Goal: Complete application form: Complete application form

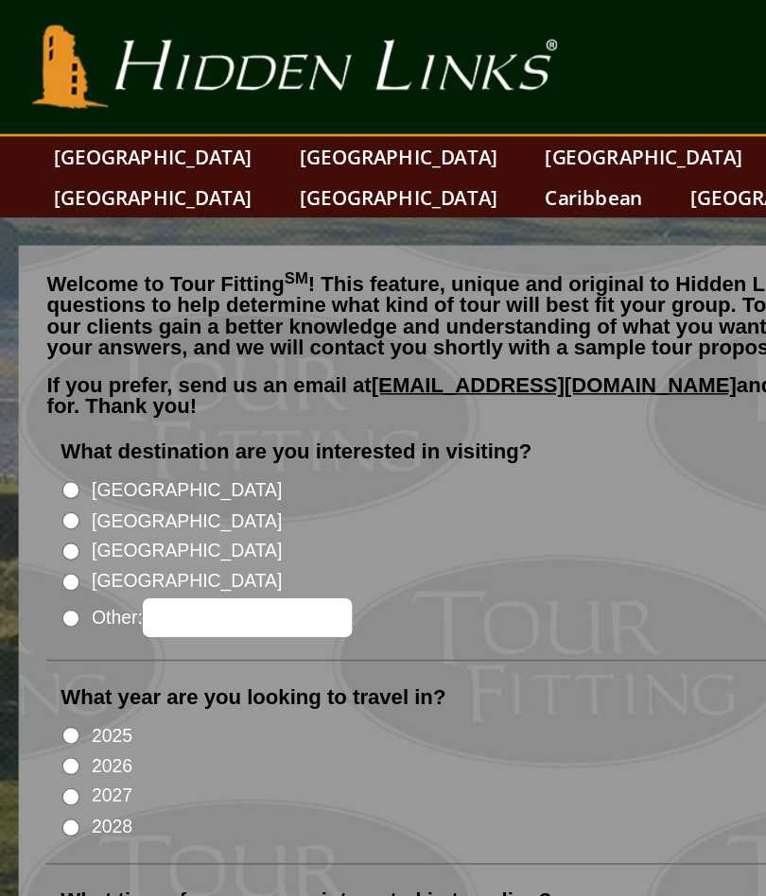
click at [32, 321] on li "What destination are you interested in visiting? [GEOGRAPHIC_DATA] [GEOGRAPHIC_…" at bounding box center [377, 372] width 691 height 151
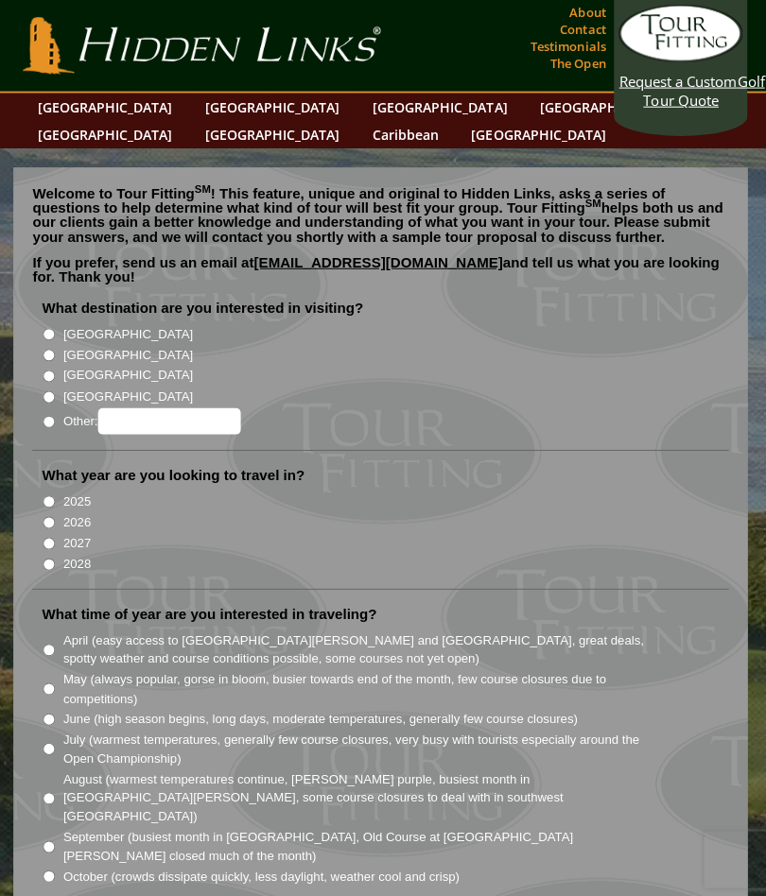
click at [48, 326] on input "[GEOGRAPHIC_DATA]" at bounding box center [49, 332] width 12 height 12
radio input "true"
click at [55, 321] on li "[GEOGRAPHIC_DATA]" at bounding box center [385, 331] width 687 height 21
click at [44, 347] on input "[GEOGRAPHIC_DATA]" at bounding box center [49, 353] width 12 height 12
radio input "true"
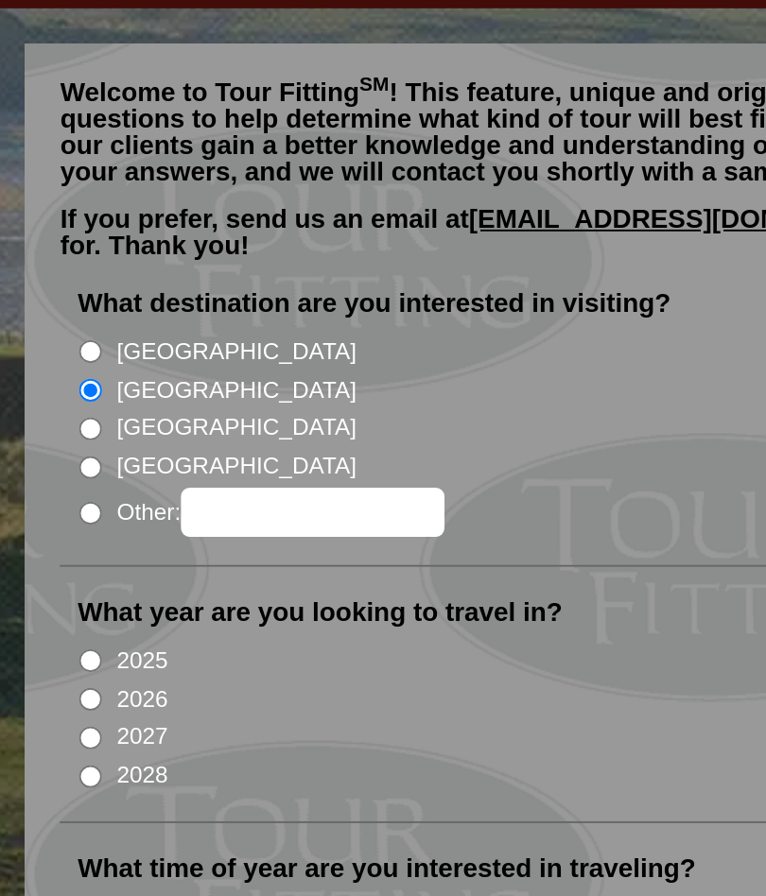
click at [45, 513] on input "2026" at bounding box center [49, 519] width 12 height 12
radio input "true"
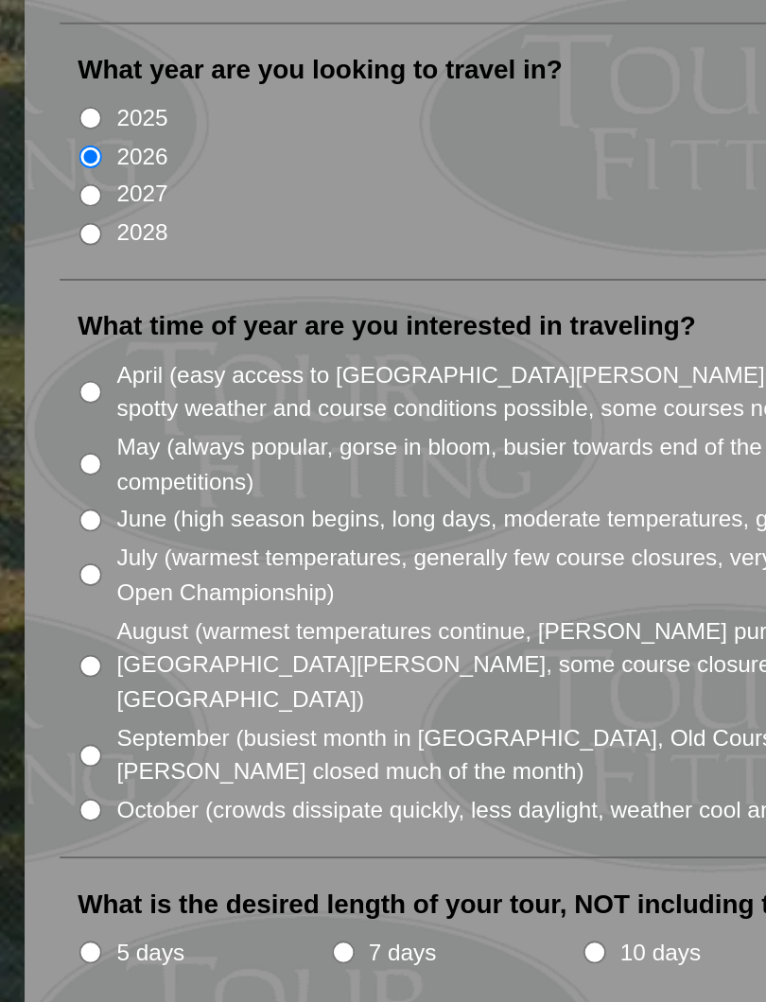
click at [49, 679] on input "May (always popular, gorse in bloom, busier towards end of the month, few cours…" at bounding box center [49, 685] width 12 height 12
radio input "true"
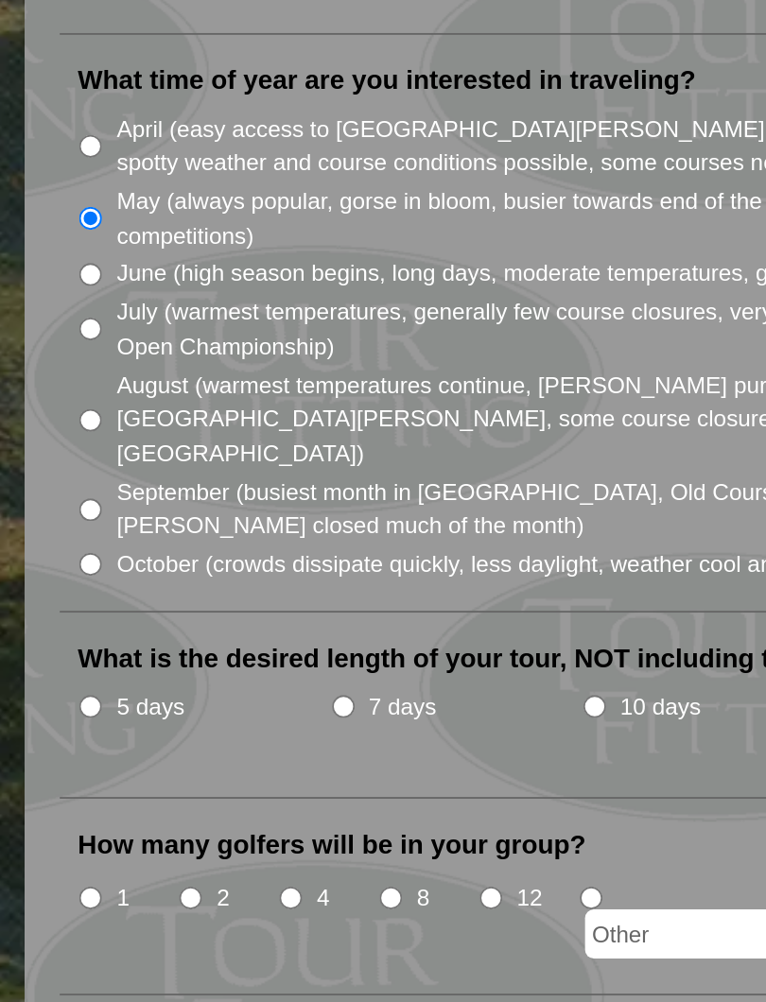
scroll to position [112, 0]
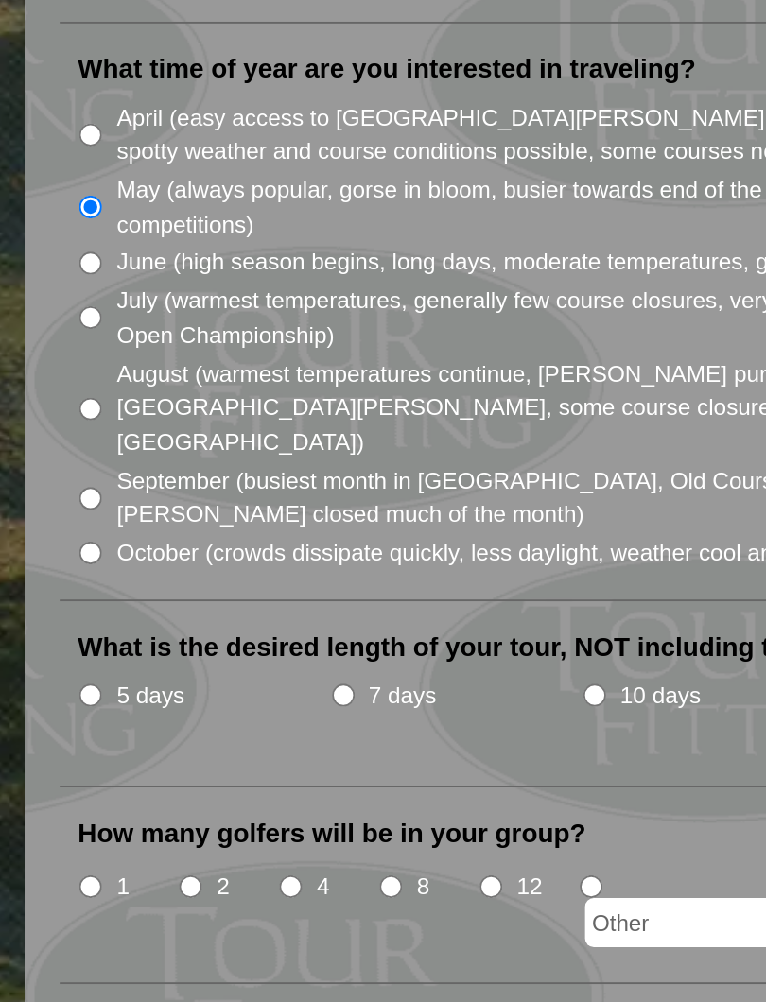
click at [182, 830] on input "7 days" at bounding box center [185, 836] width 12 height 12
radio input "true"
click at [103, 895] on input "2" at bounding box center [102, 939] width 12 height 12
radio input "true"
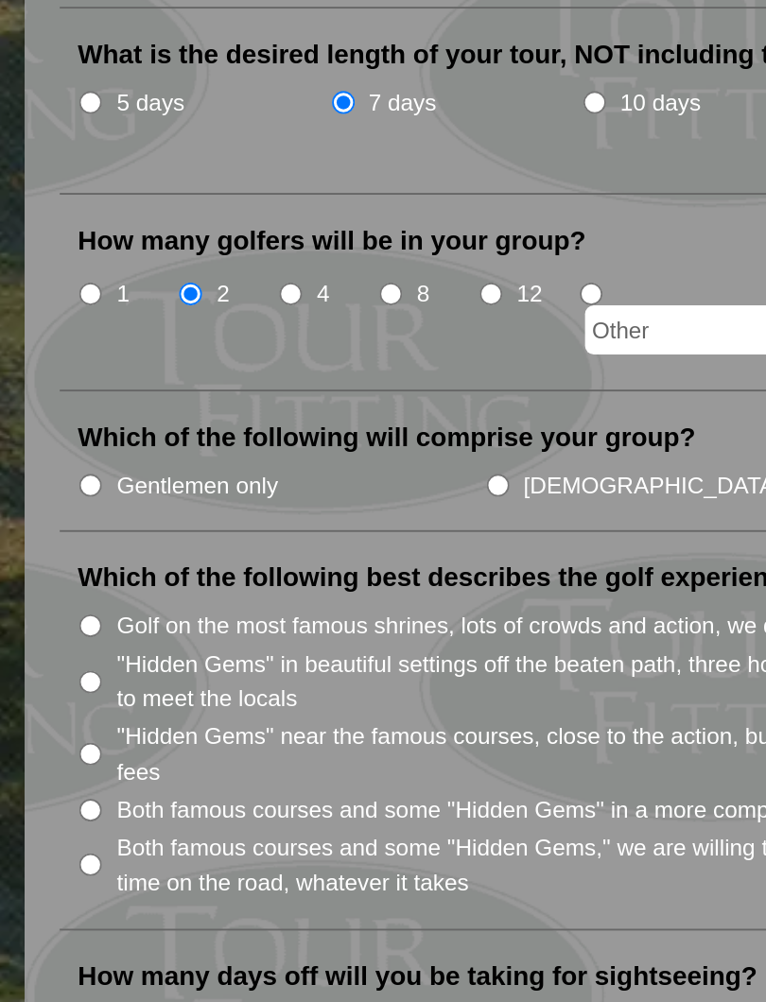
scroll to position [431, 0]
click at [47, 717] on input "Gentlemen only" at bounding box center [49, 723] width 12 height 12
radio input "true"
click at [51, 892] on input "Both famous courses and some "Hidden Gems" in a more compact area" at bounding box center [49, 898] width 12 height 12
radio input "true"
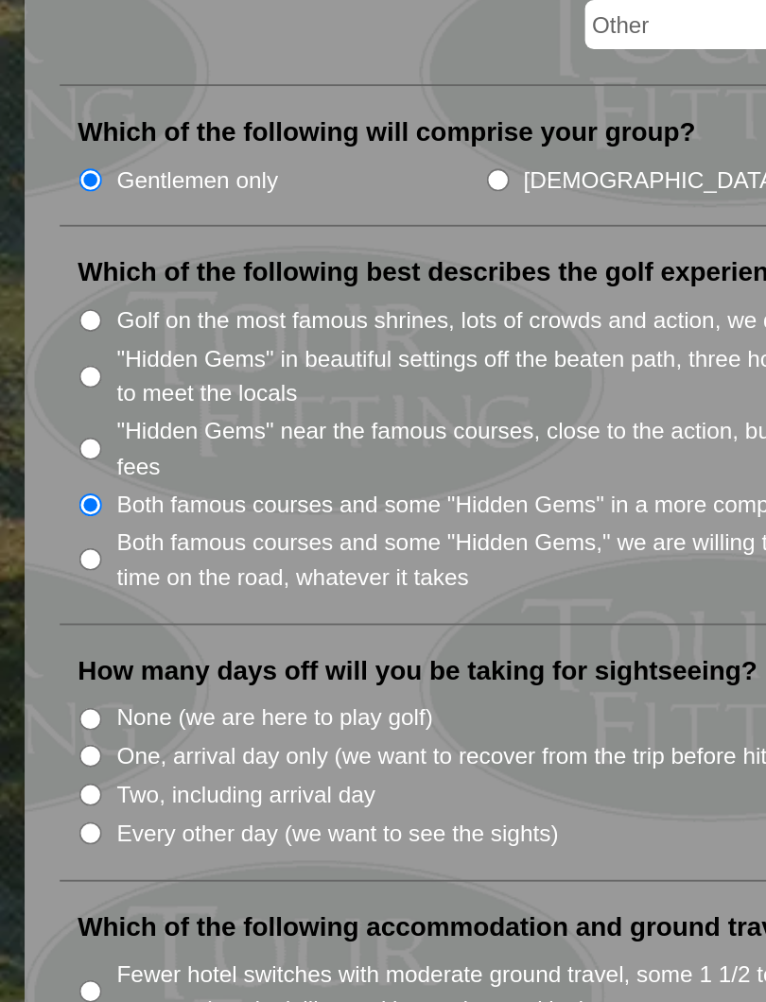
scroll to position [607, 0]
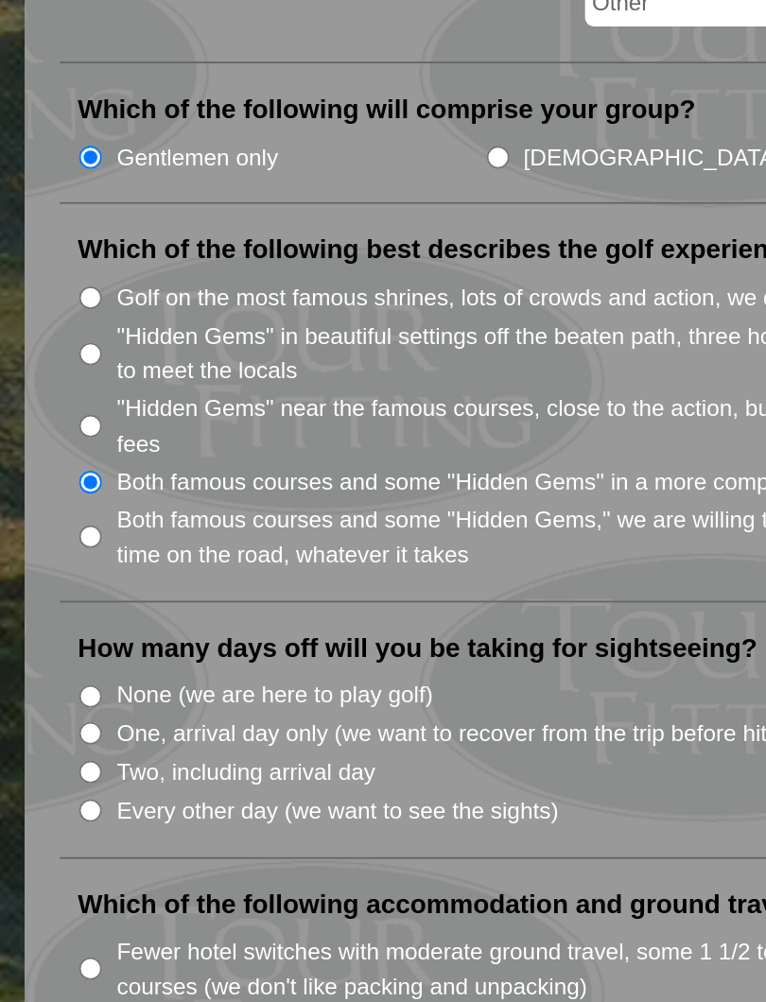
click at [52, 872] on input "Two, including arrival day" at bounding box center [49, 878] width 12 height 12
radio input "true"
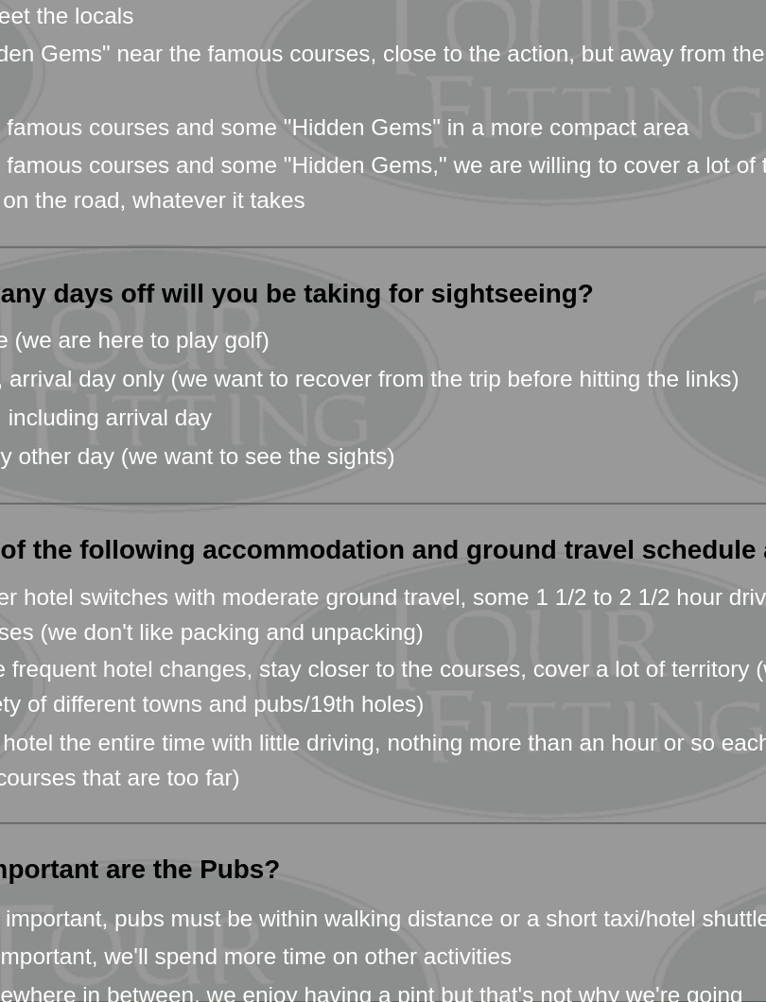
scroll to position [802, 0]
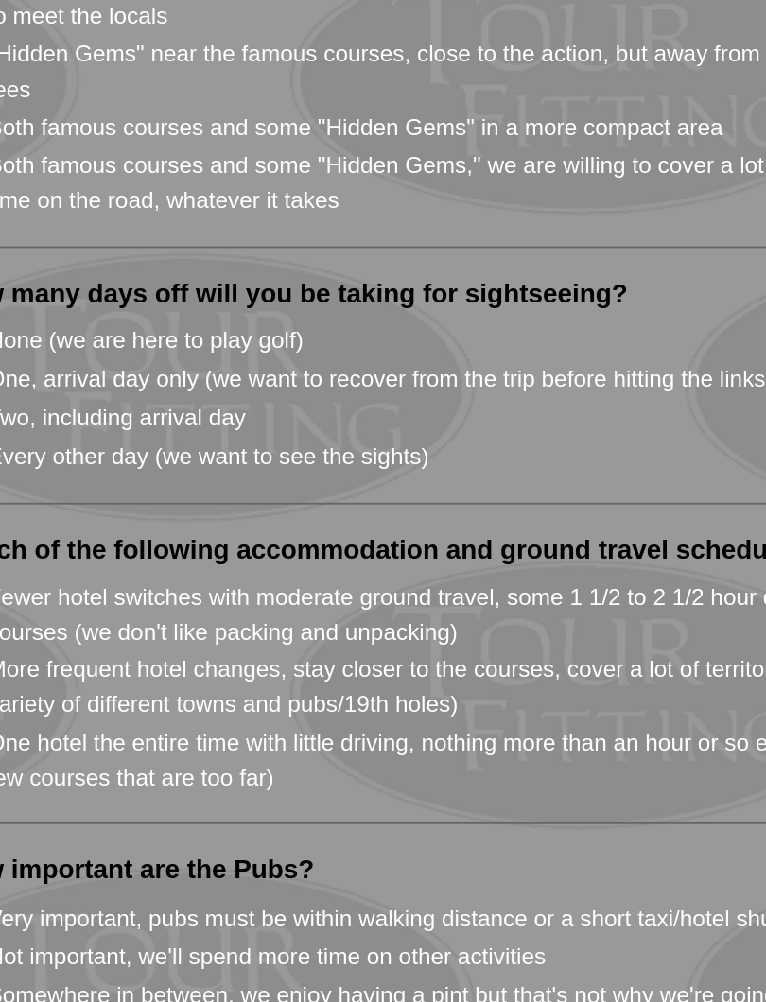
click at [411, 472] on ul "What destination are you interested in visiting? [GEOGRAPHIC_DATA] [GEOGRAPHIC_…" at bounding box center [377, 917] width 691 height 2845
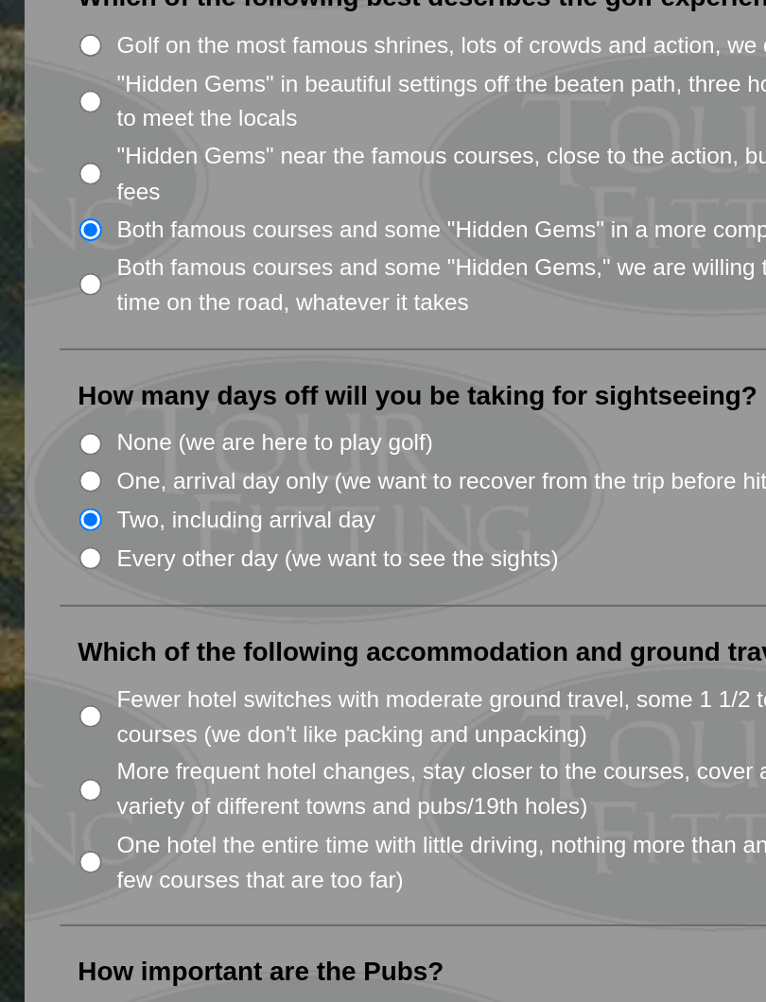
click at [51, 861] on input "One hotel the entire time with little driving, nothing more than an hour or so …" at bounding box center [49, 867] width 12 height 12
radio input "true"
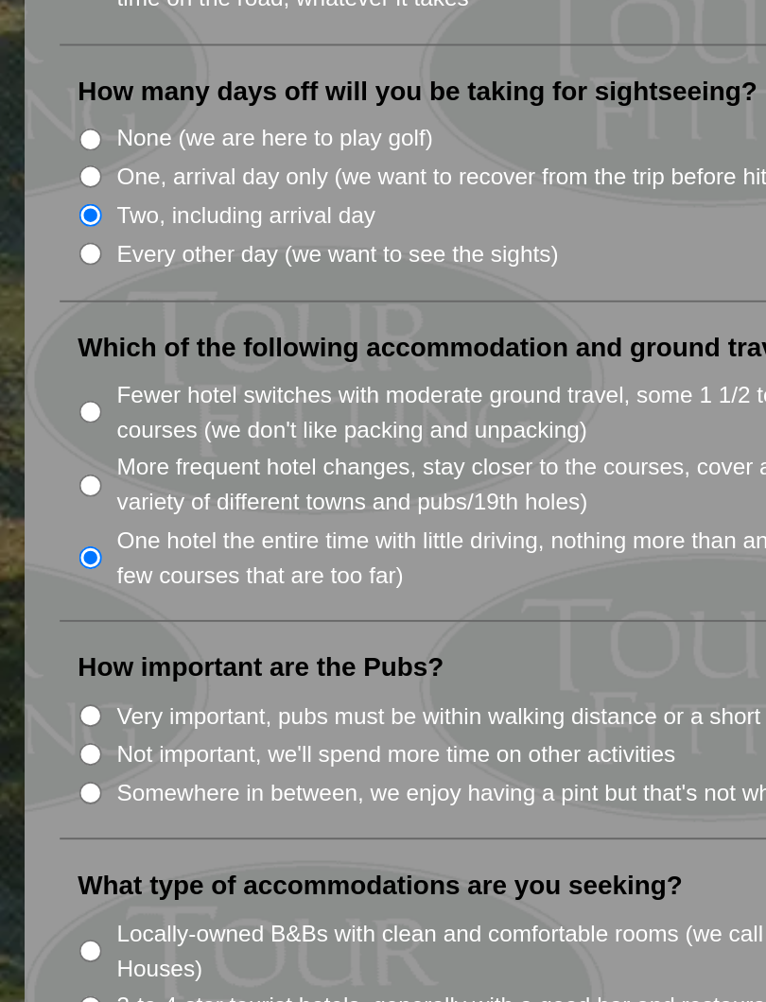
scroll to position [917, 0]
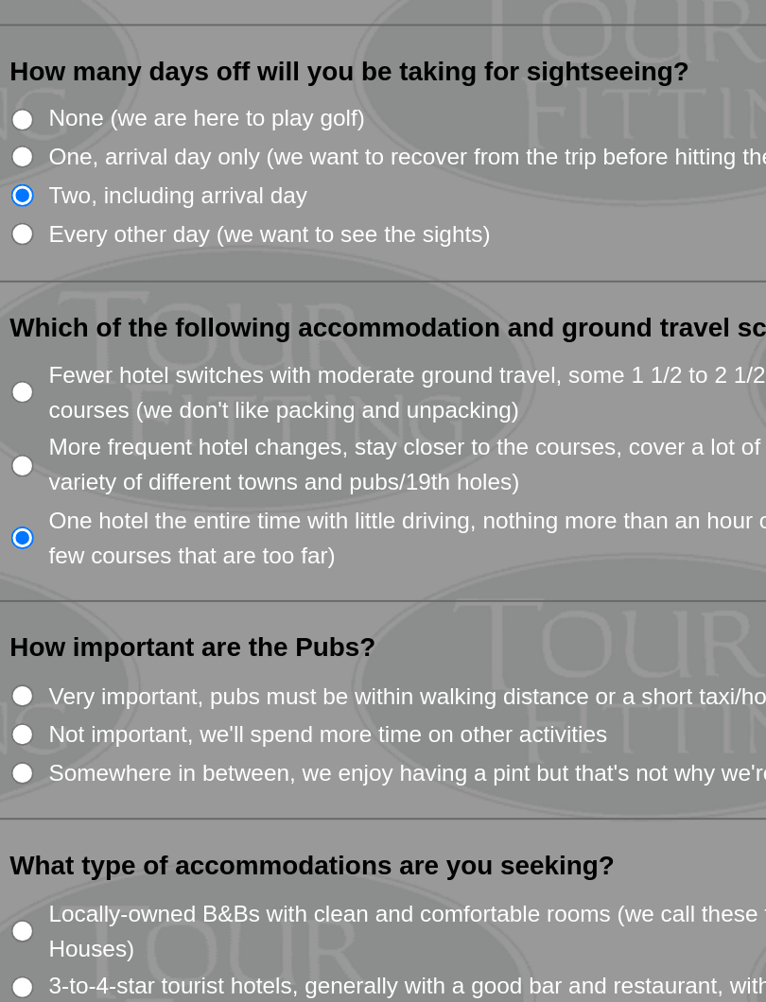
click at [43, 873] on input "Somewhere in between, we enjoy having a pint but that's not why we're going" at bounding box center [49, 879] width 12 height 12
radio input "true"
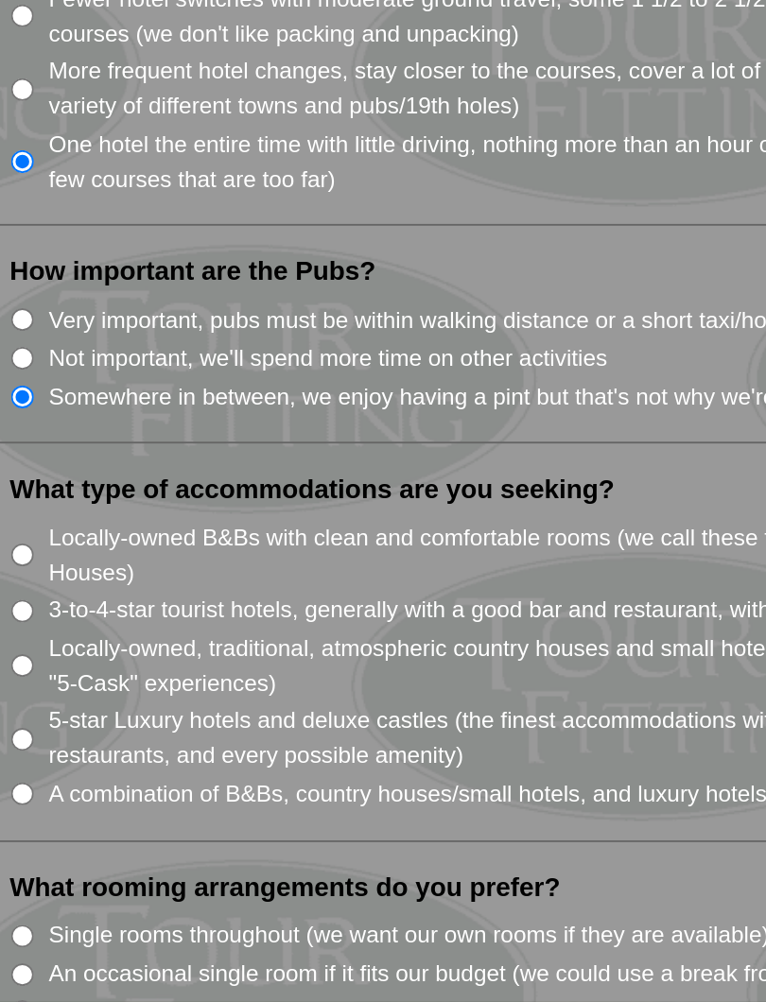
scroll to position [1119, 0]
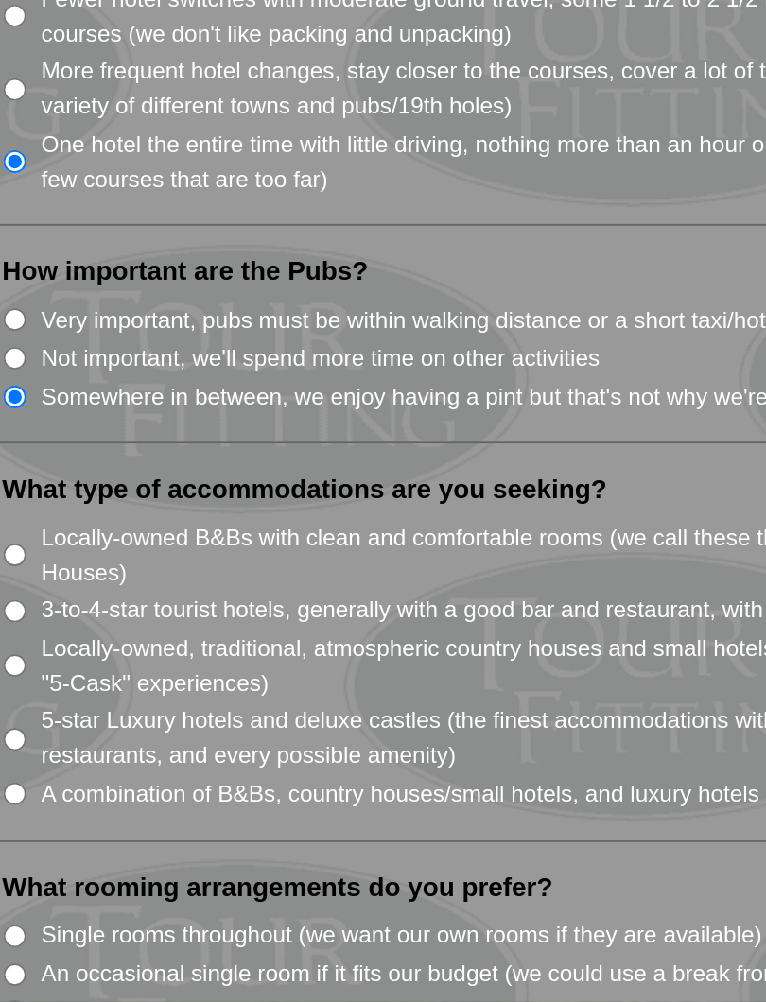
click at [43, 786] on input "3-to-4-star tourist hotels, generally with a good bar and restaurant, with fewe…" at bounding box center [49, 792] width 12 height 12
radio input "true"
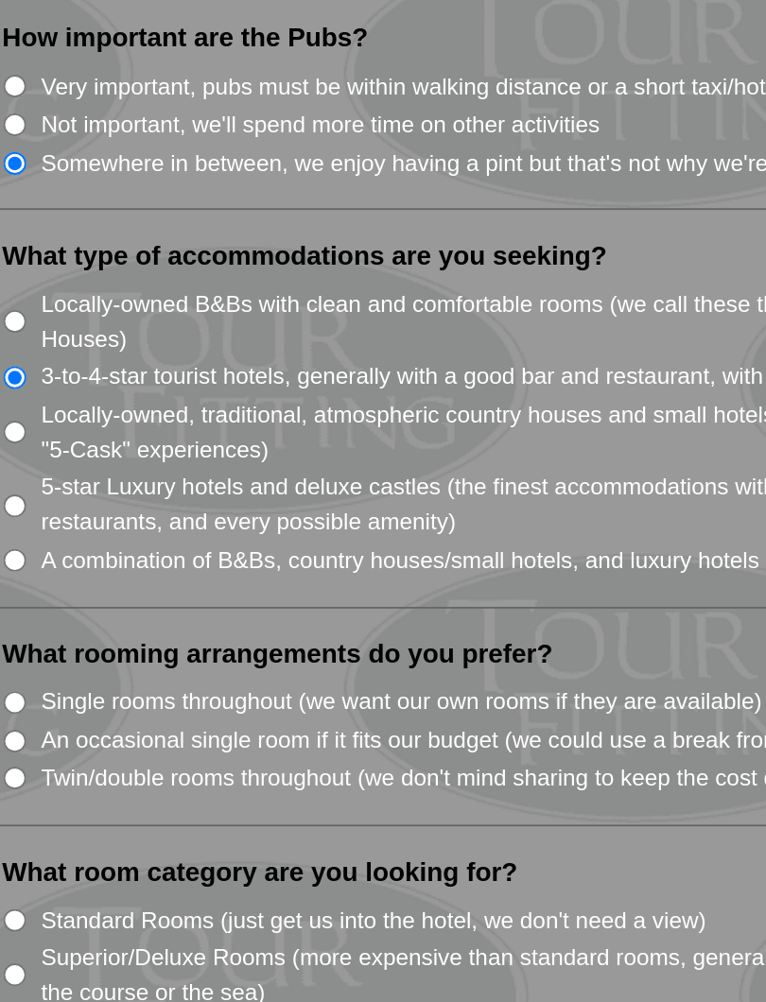
scroll to position [1273, 0]
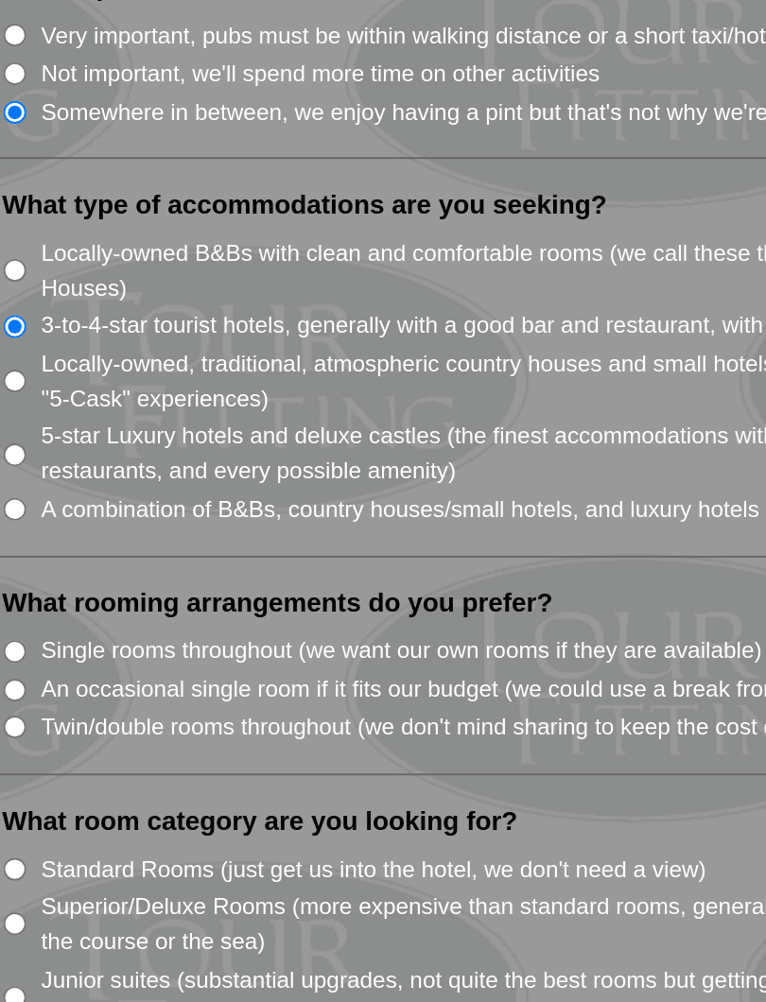
click at [43, 847] on input "Twin/double rooms throughout (we don't mind sharing to keep the cost down)" at bounding box center [49, 853] width 12 height 12
radio input "true"
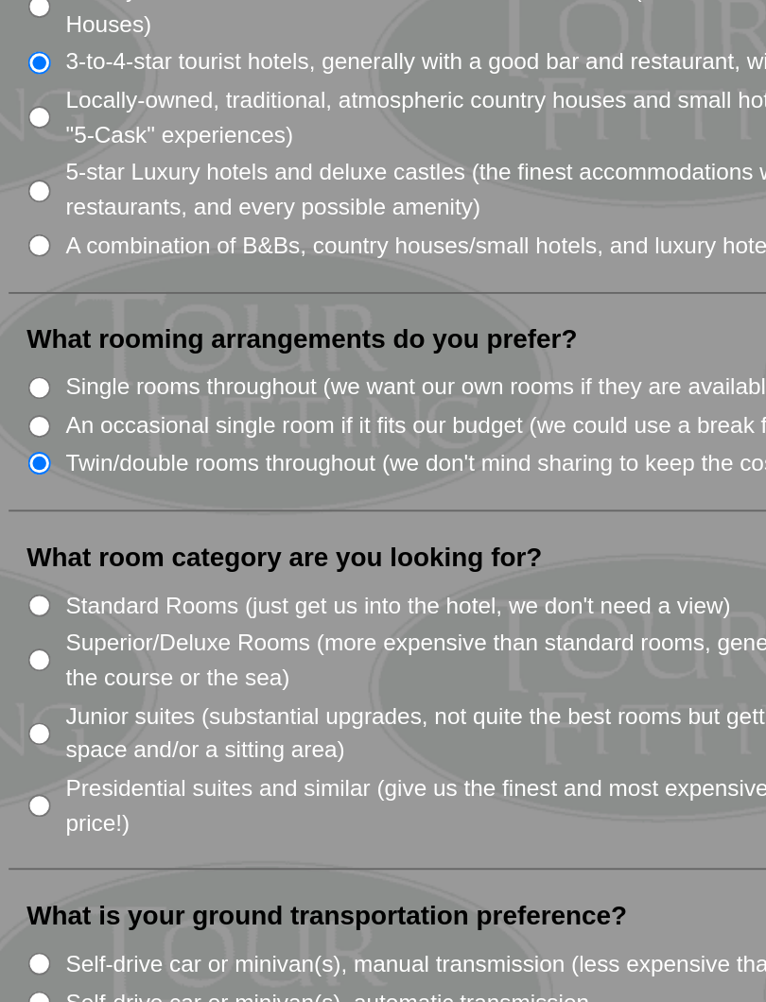
scroll to position [1415, 0]
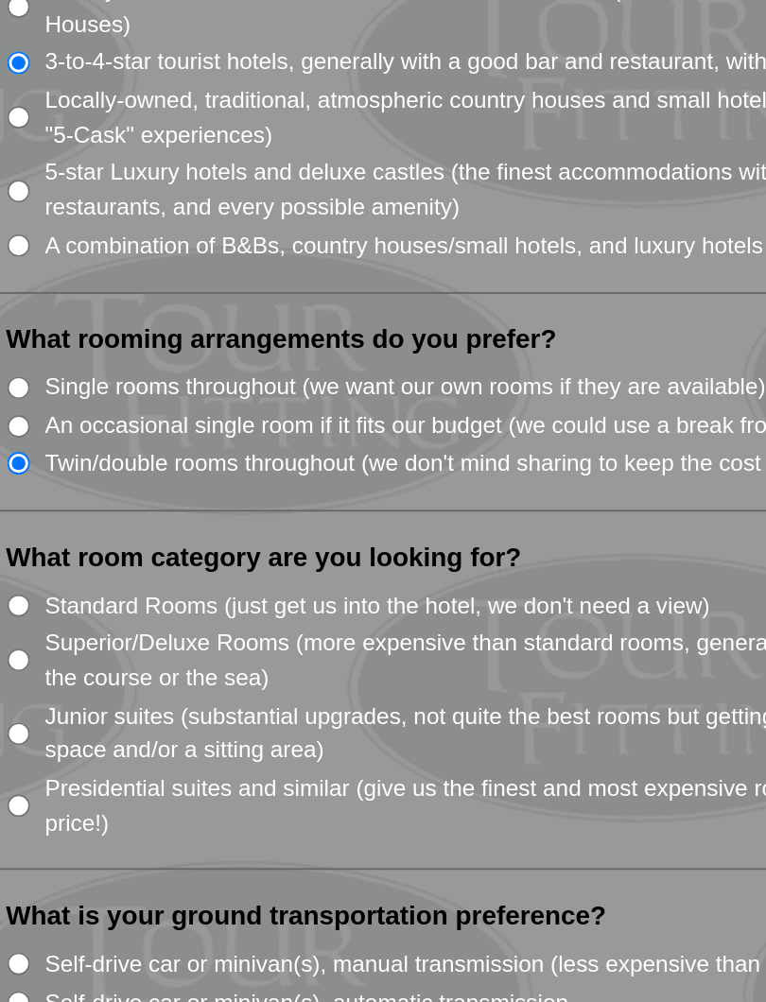
click at [43, 782] on input "Standard Rooms (just get us into the hotel, we don't need a view)" at bounding box center [49, 788] width 12 height 12
radio input "true"
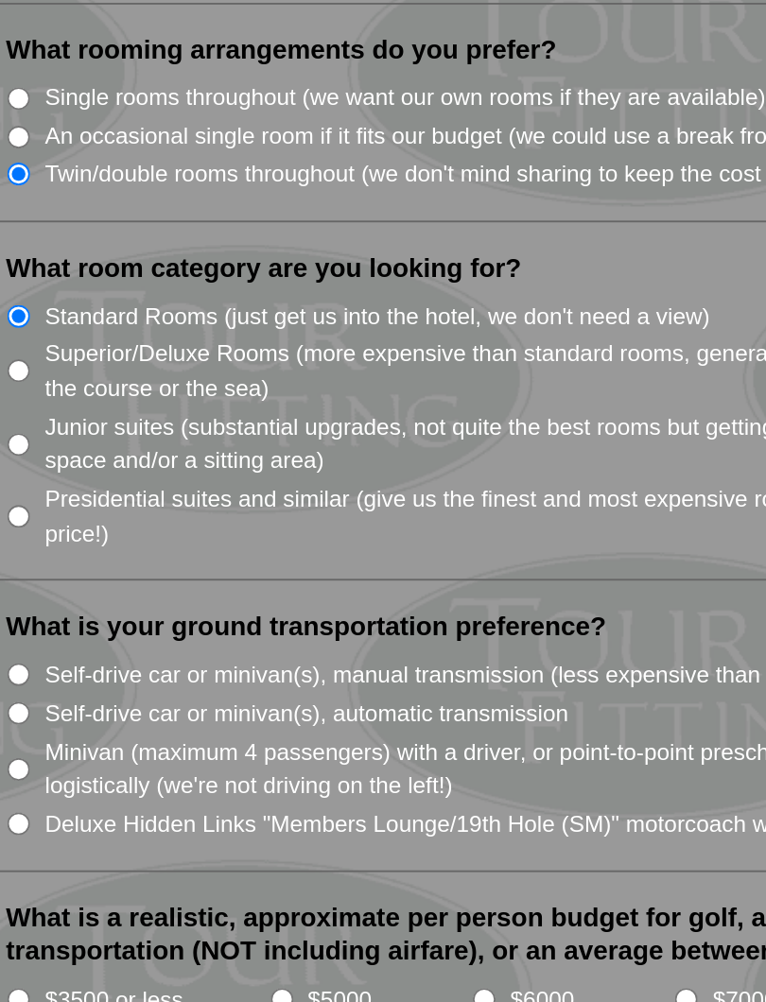
scroll to position [1577, 0]
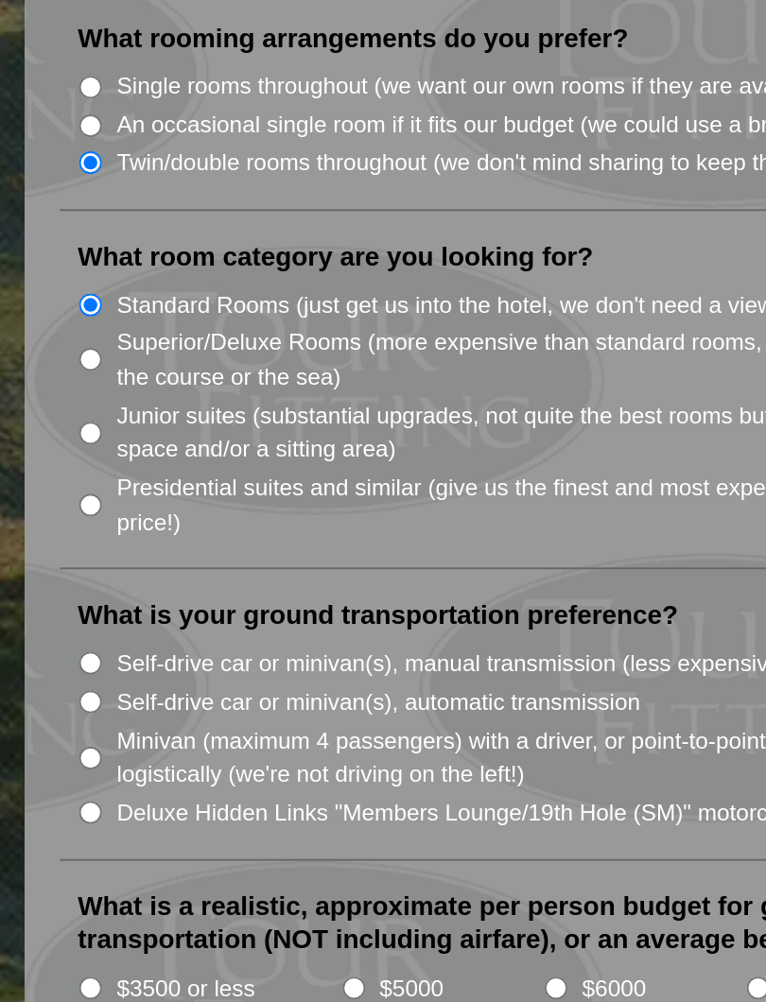
click at [48, 864] on input "Minivan (maximum 4 passengers) with a driver, or point-to-point prescheduled tr…" at bounding box center [49, 870] width 12 height 12
radio input "true"
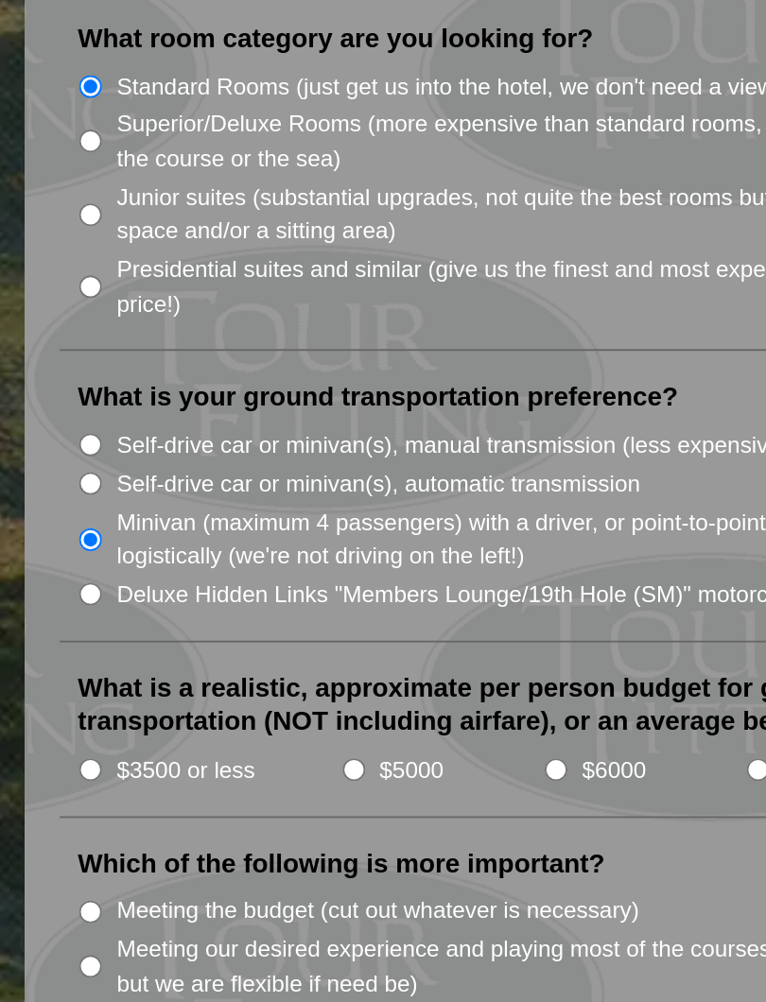
scroll to position [1699, 0]
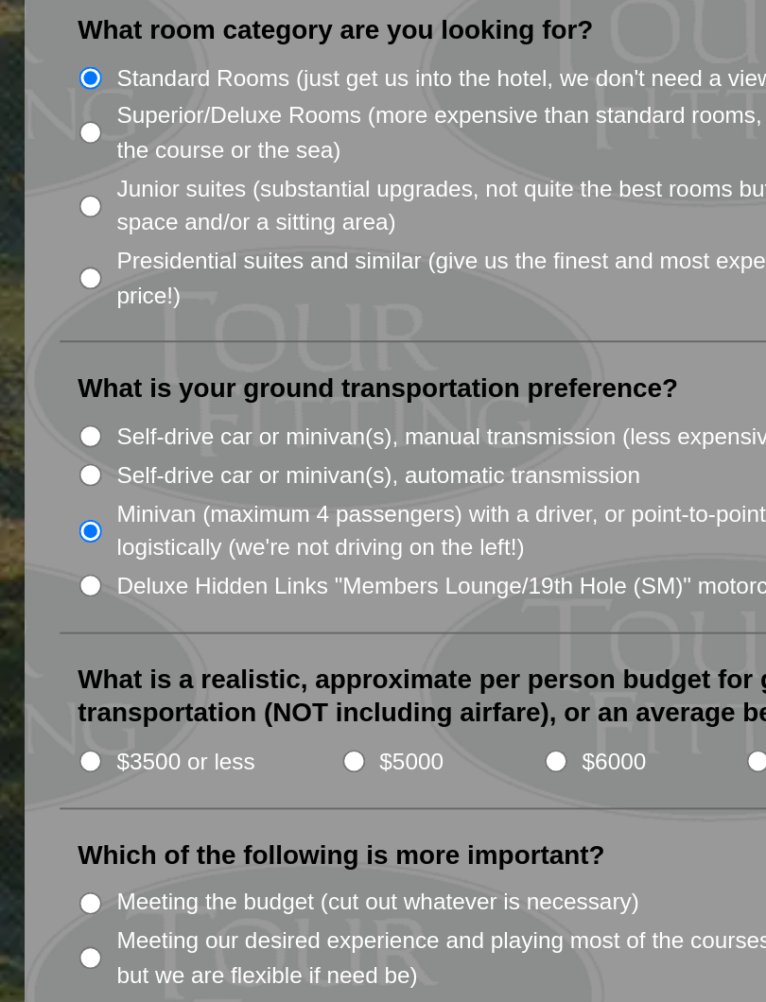
click at [303, 866] on input "$6000" at bounding box center [299, 872] width 12 height 12
radio input "true"
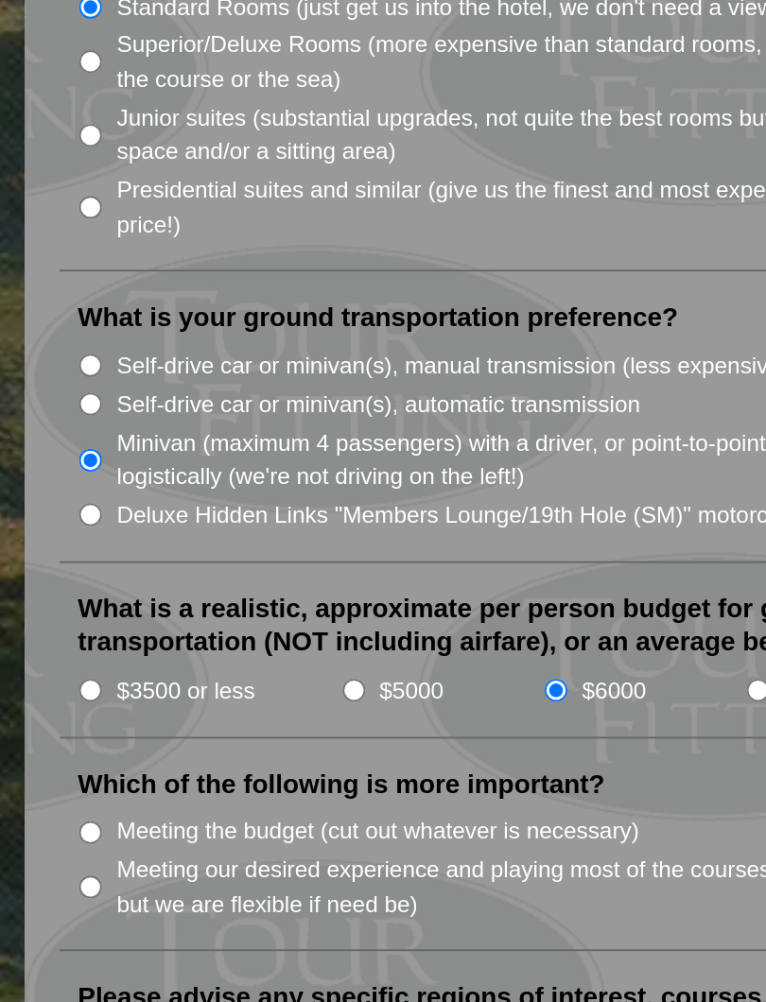
scroll to position [1740, 0]
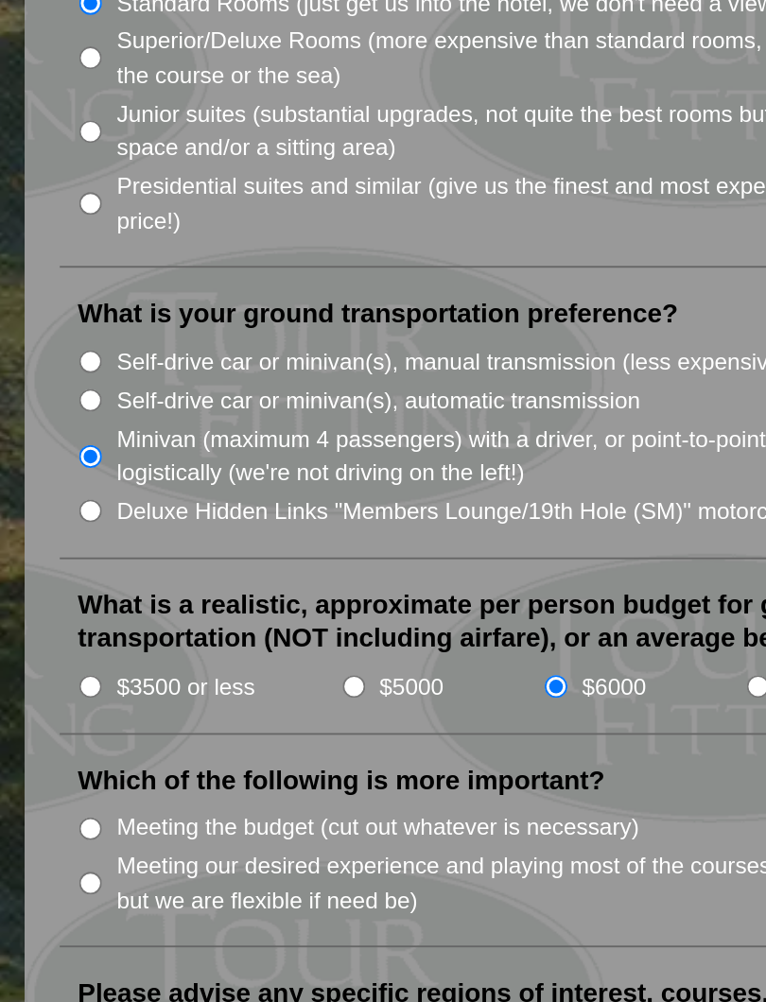
click at [50, 895] on input "Meeting our desired experience and playing most of the courses we want to play …" at bounding box center [49, 937] width 12 height 12
radio input "true"
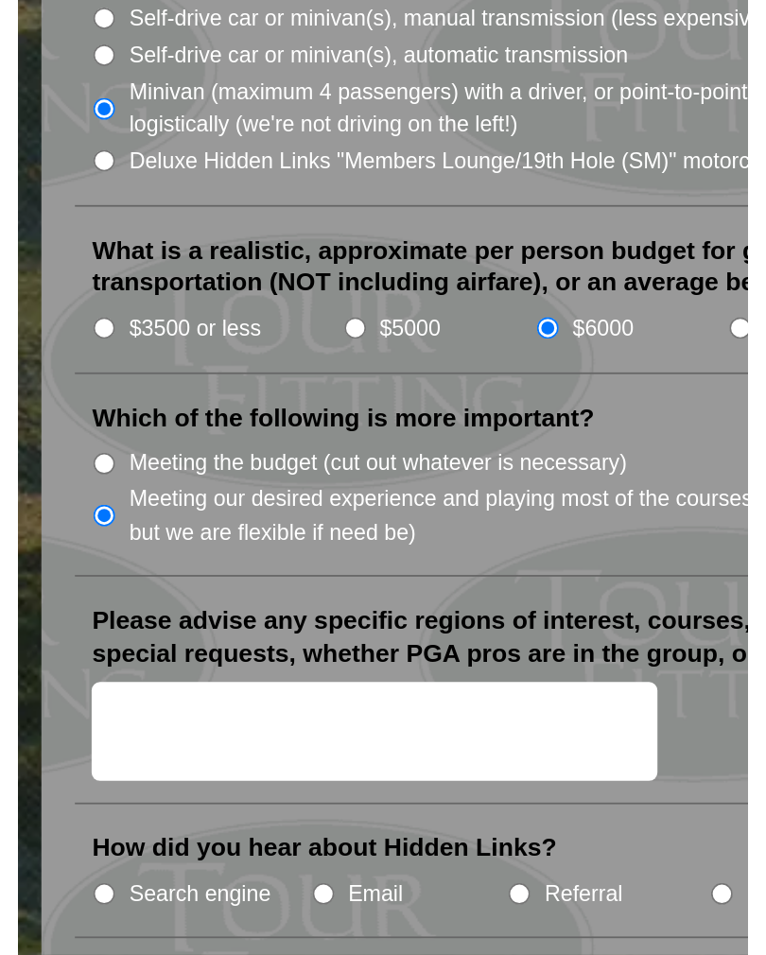
scroll to position [1924, 0]
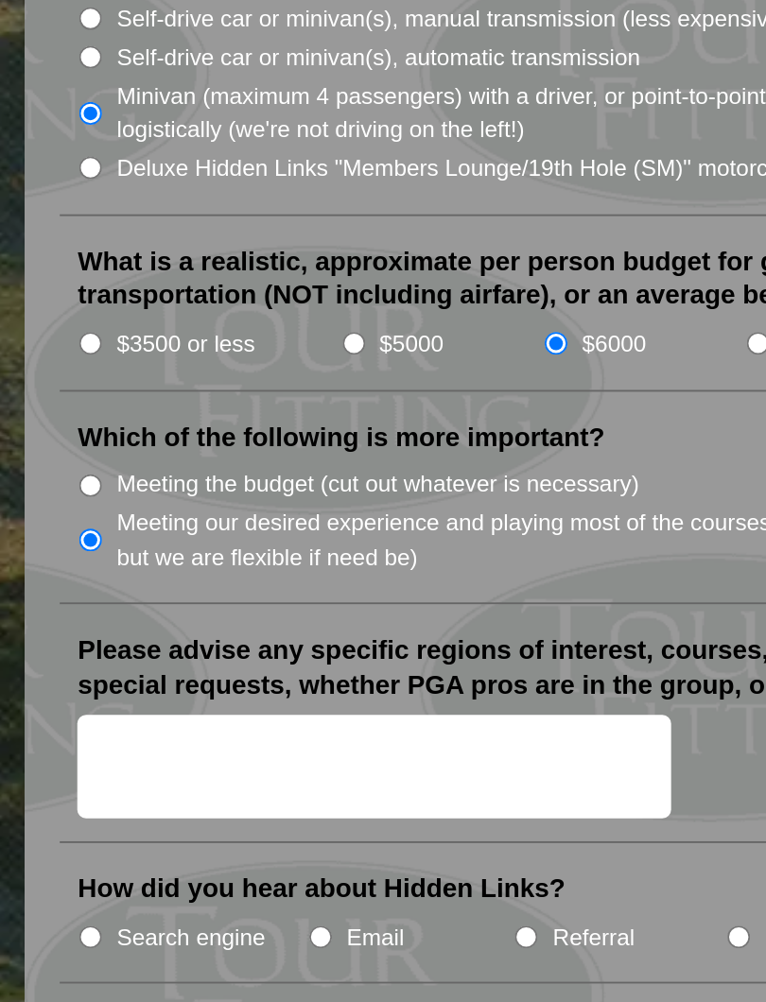
click at [63, 847] on textarea "Please advise any specific regions of interest, courses, tours, approximate or …" at bounding box center [202, 875] width 320 height 56
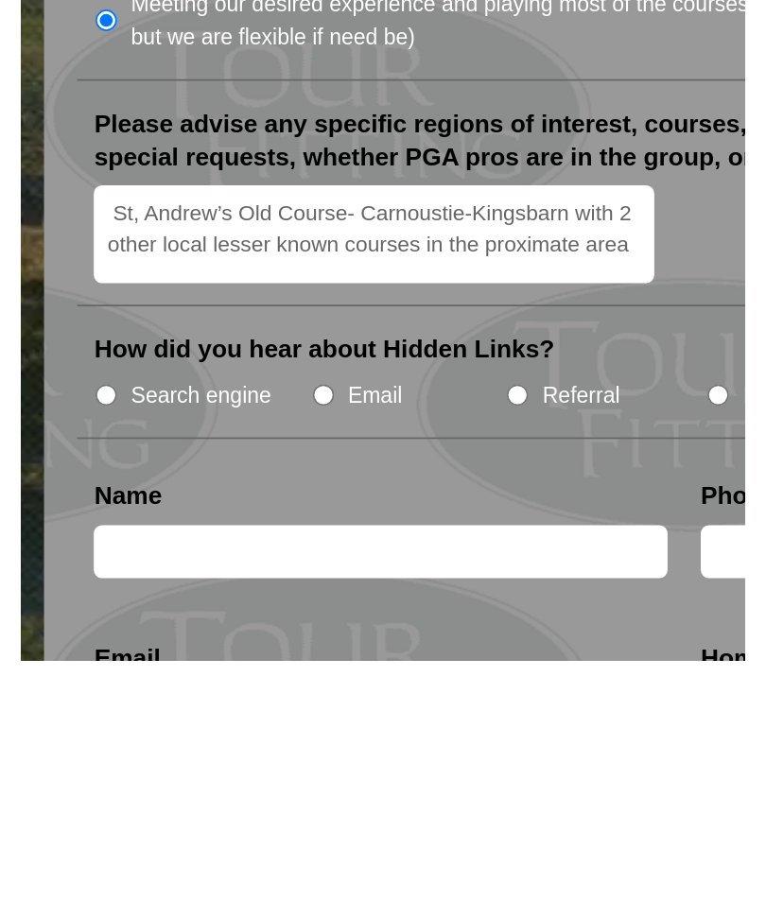
scroll to position [2089, 0]
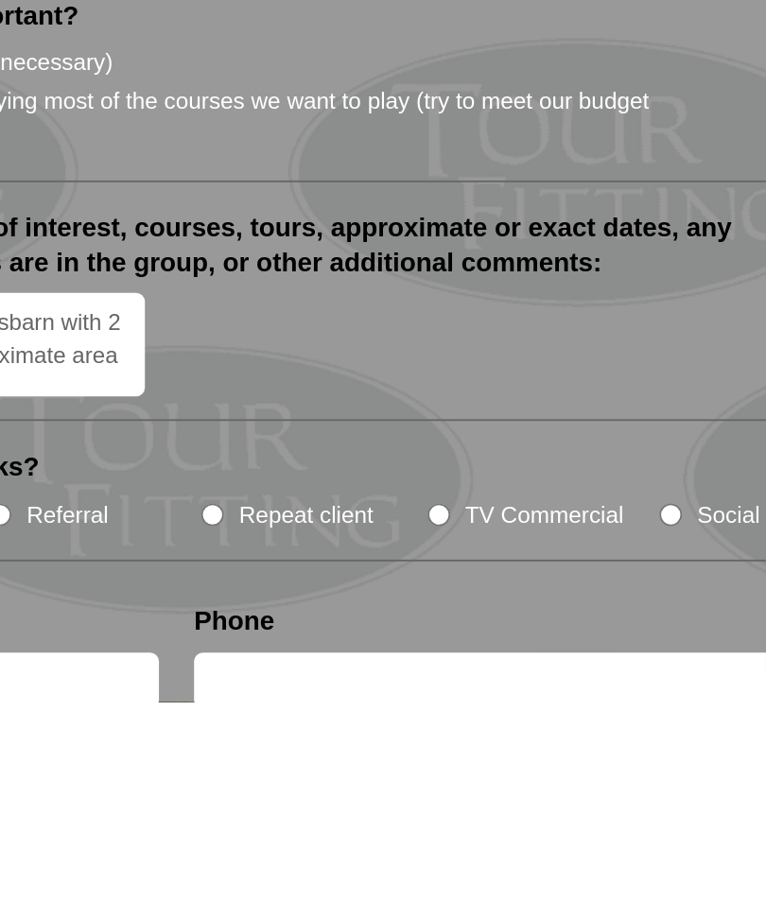
type textarea "St, Andrew’s Old Course- Carnoustie-Kingsbarn with 2 other local lesser known c…"
click at [513, 795] on input "TV Commercial" at bounding box center [519, 801] width 12 height 12
radio input "true"
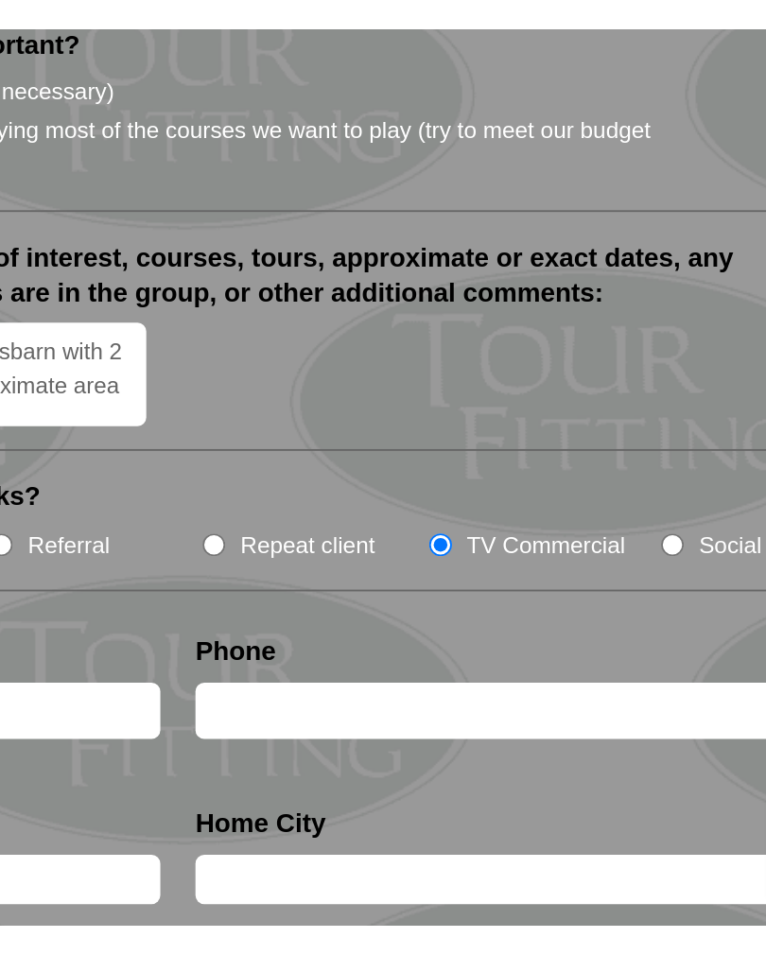
scroll to position [2226, 0]
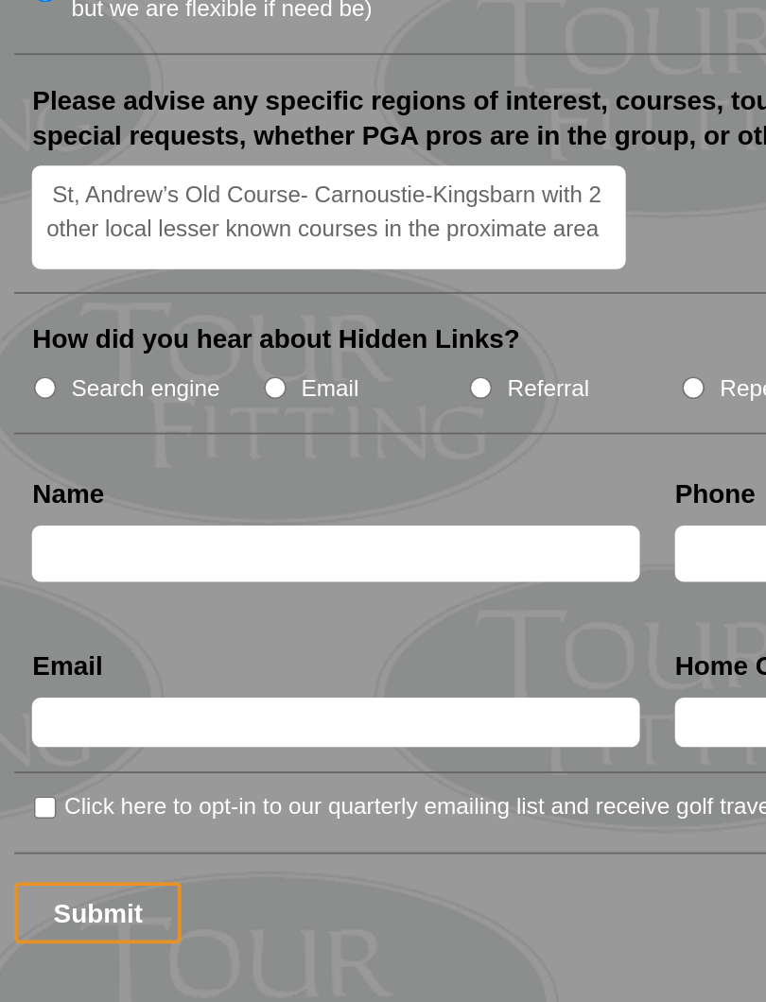
click at [46, 739] on input "text" at bounding box center [205, 754] width 327 height 31
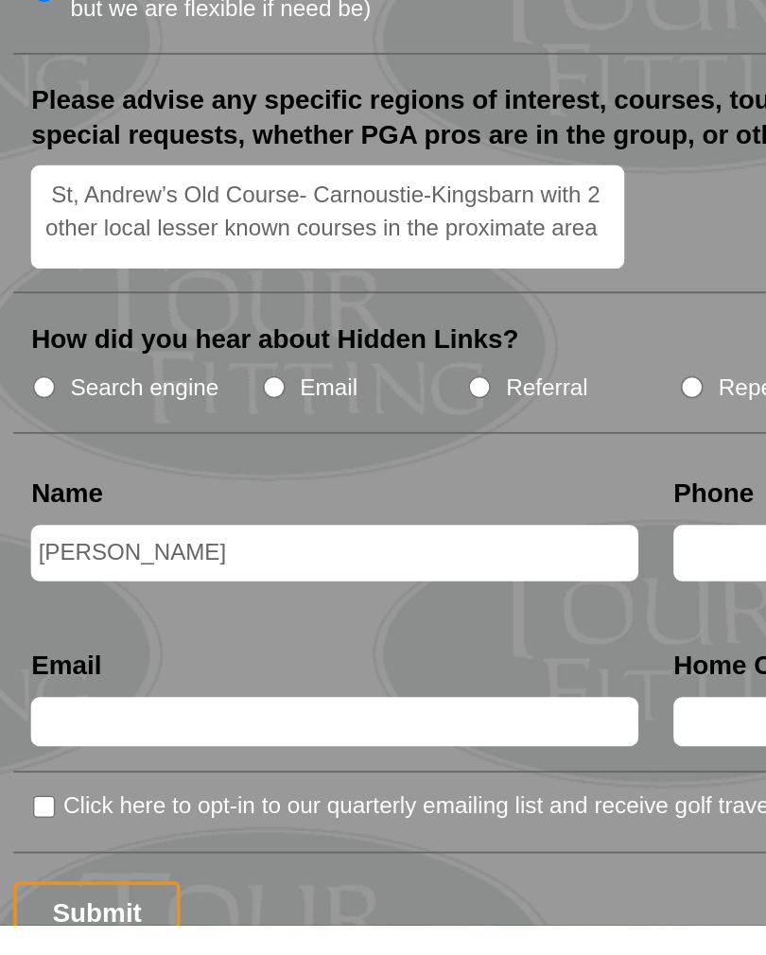
type input "[PERSON_NAME]"
click at [396, 739] on input "text" at bounding box center [551, 754] width 327 height 31
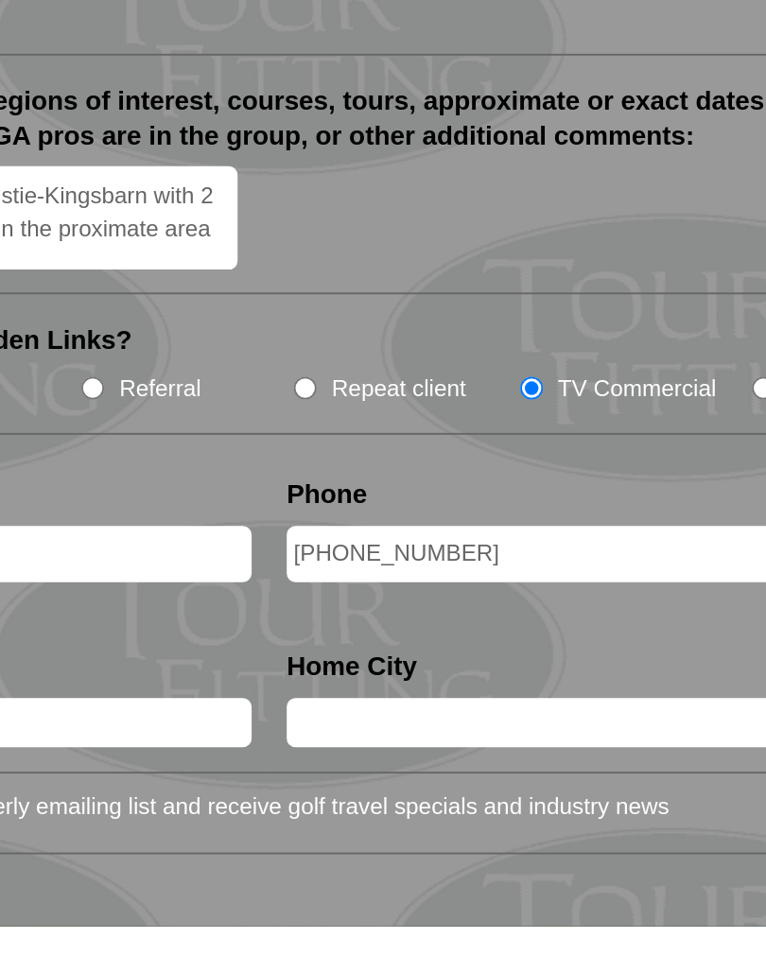
type input "[PHONE_NUMBER]"
click at [388, 832] on input "text" at bounding box center [551, 845] width 327 height 26
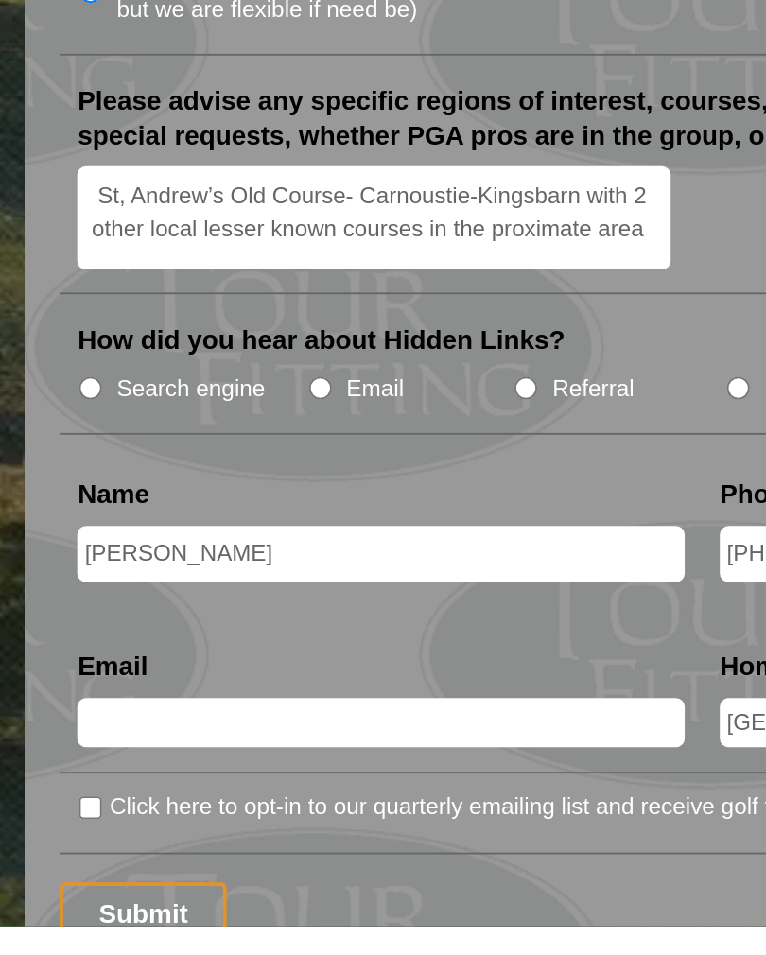
type input "[GEOGRAPHIC_DATA],[US_STATE] 17074"
click at [59, 832] on input "text" at bounding box center [205, 845] width 327 height 26
type input "B"
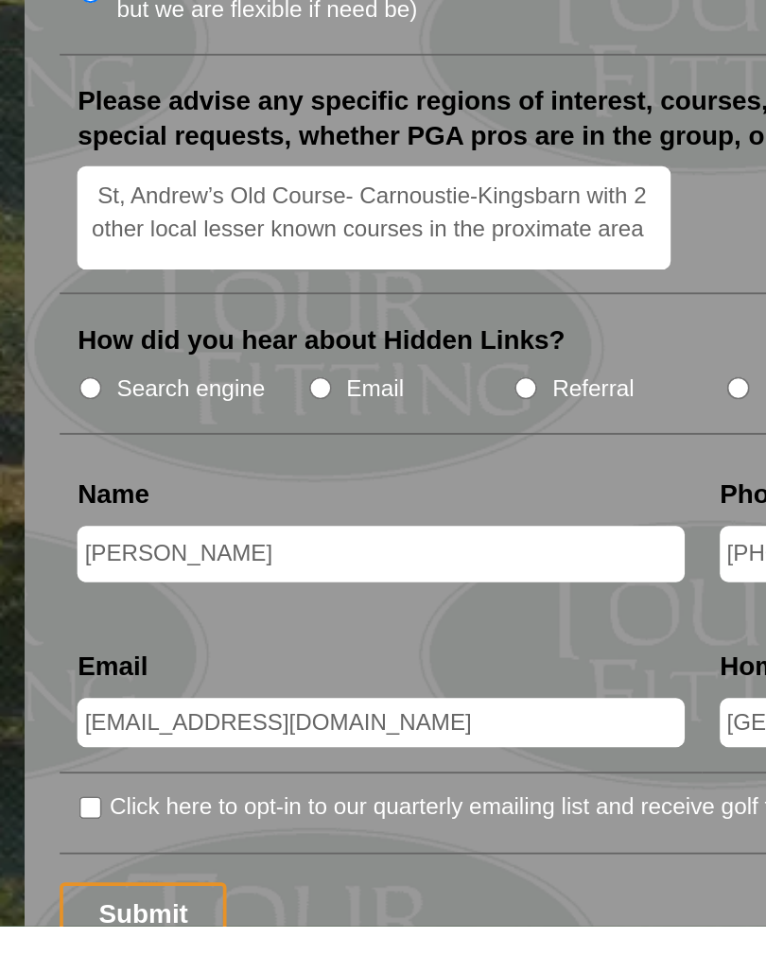
type input "[EMAIL_ADDRESS][DOMAIN_NAME]"
click at [52, 885] on input "Click here to opt-in to our quarterly emailing list and receive golf travel spe…" at bounding box center [49, 891] width 12 height 12
checkbox input "true"
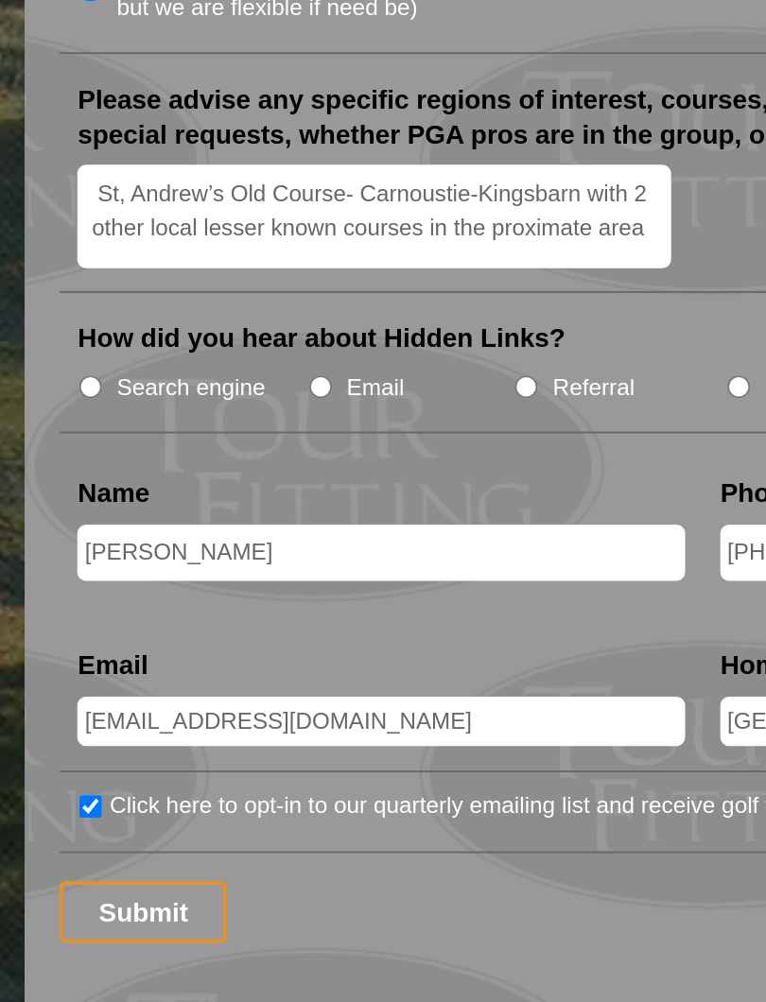
scroll to position [2266, 0]
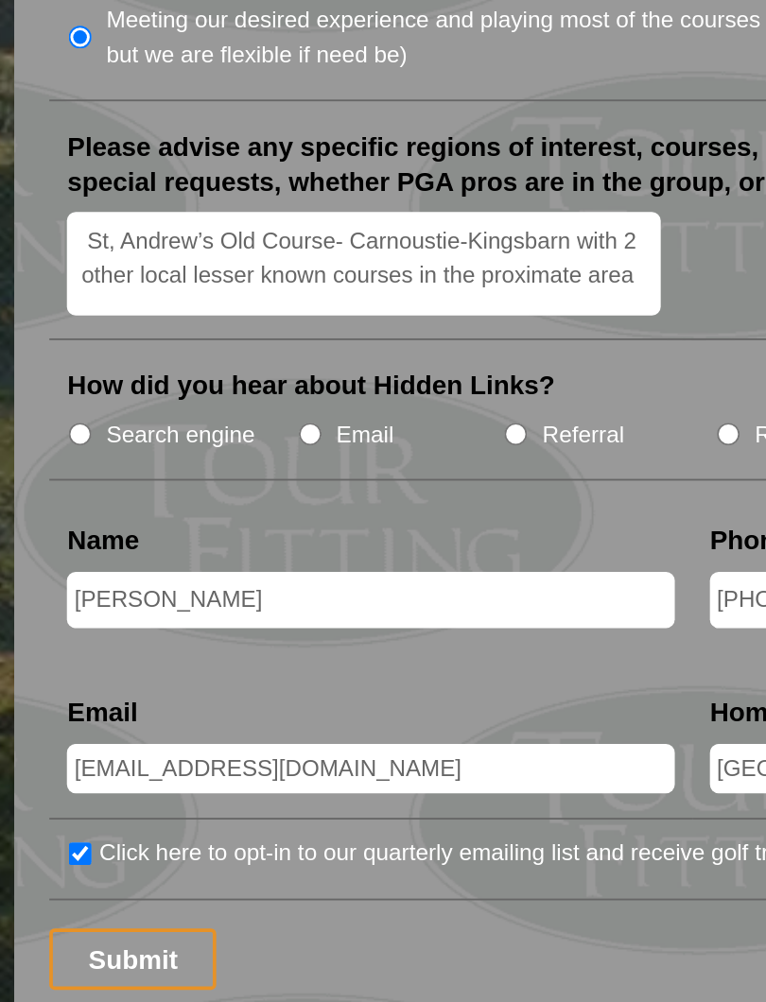
click at [61, 891] on input "Submit" at bounding box center [77, 907] width 90 height 33
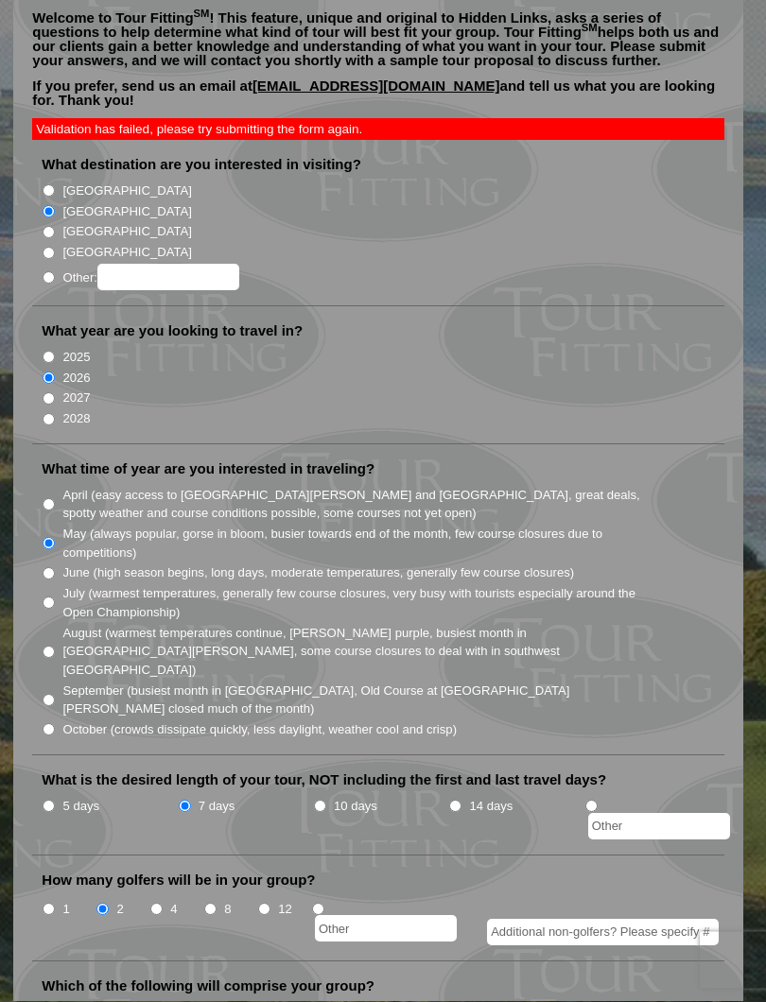
scroll to position [175, 0]
click at [46, 567] on input "June (high season begins, long days, moderate temperatures, generally few cours…" at bounding box center [49, 573] width 12 height 12
radio input "true"
click at [48, 537] on input "May (always popular, gorse in bloom, busier towards end of the month, few cours…" at bounding box center [49, 543] width 12 height 12
radio input "true"
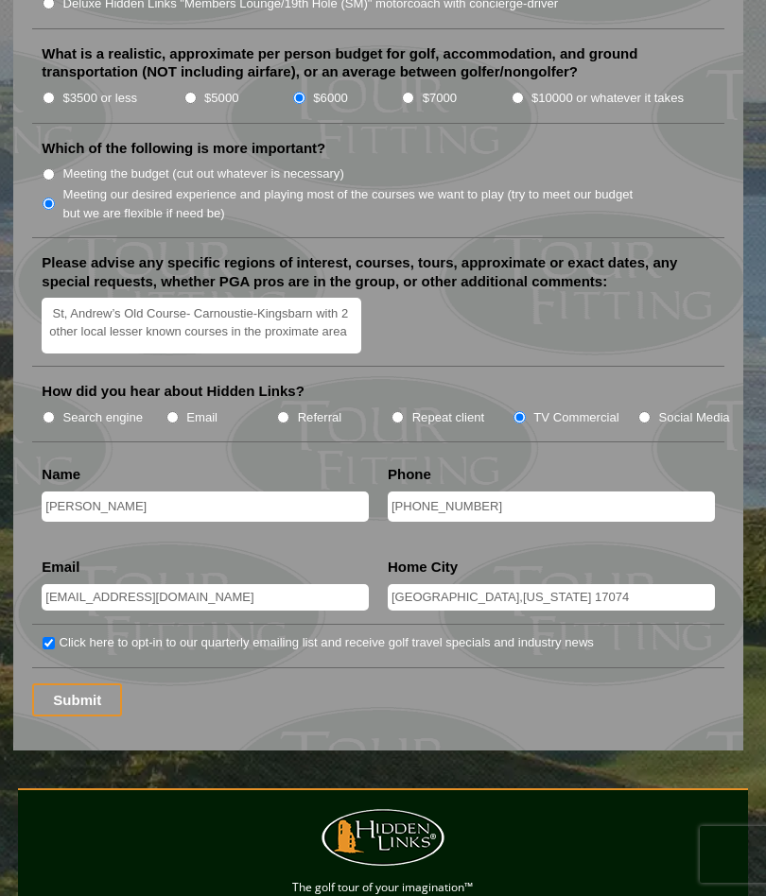
scroll to position [2537, 0]
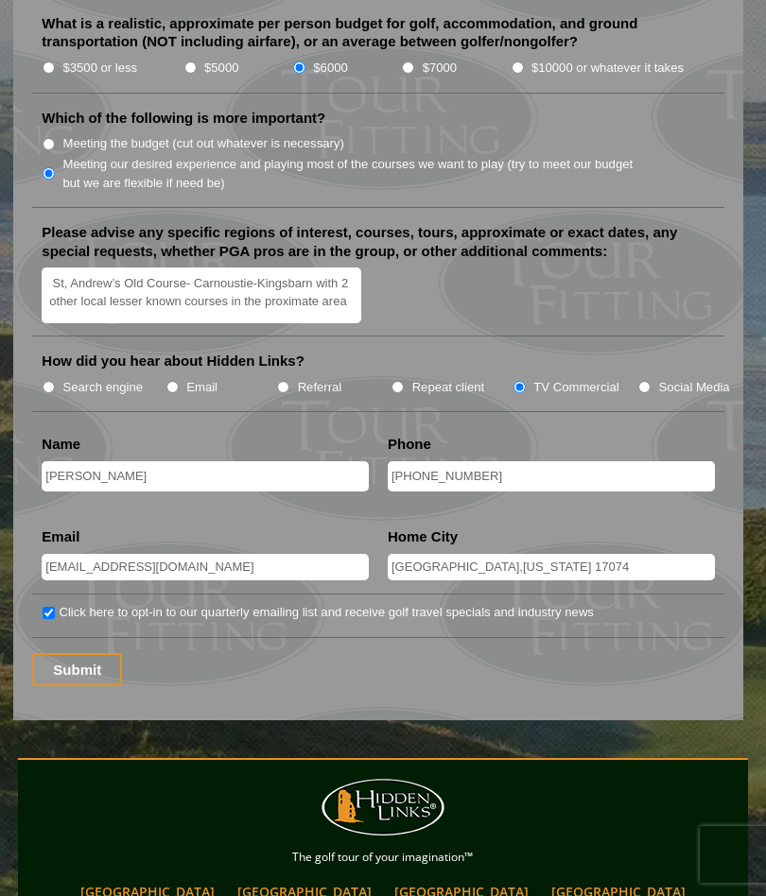
click at [71, 653] on input "Submit" at bounding box center [77, 669] width 90 height 33
